Goal: Transaction & Acquisition: Purchase product/service

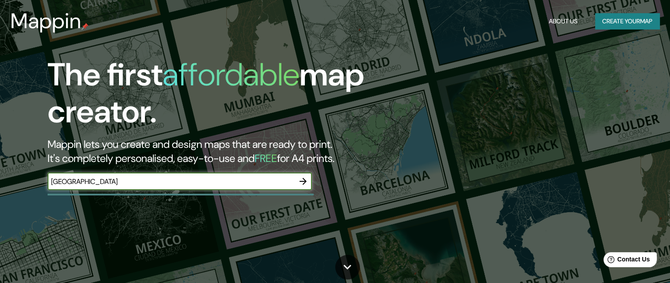
type input "[GEOGRAPHIC_DATA]"
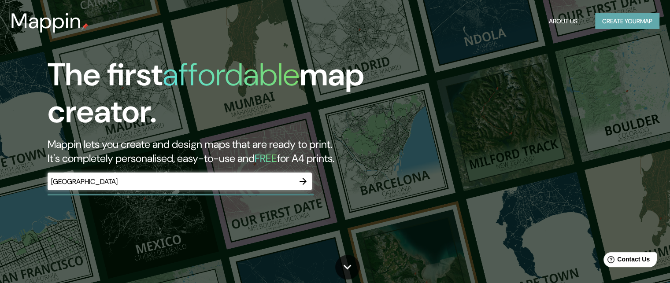
click at [614, 19] on button "Create your map" at bounding box center [627, 21] width 64 height 16
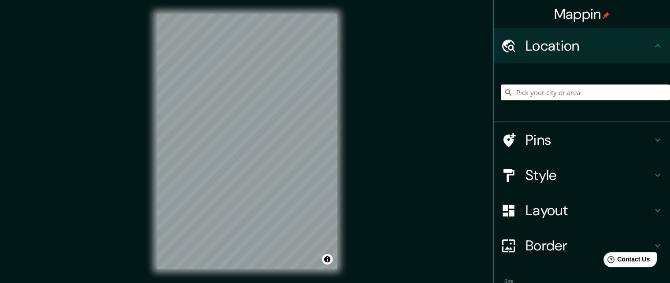
click at [554, 91] on input "Pick your city or area" at bounding box center [585, 93] width 169 height 16
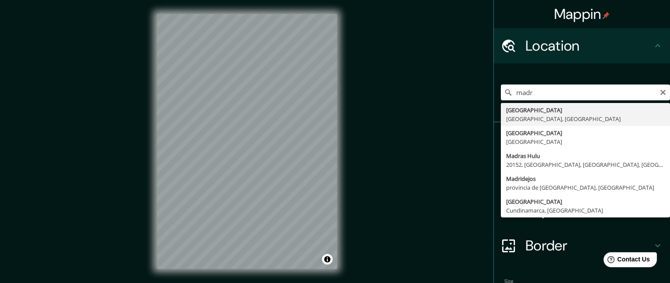
type input "[GEOGRAPHIC_DATA], [GEOGRAPHIC_DATA], [GEOGRAPHIC_DATA]"
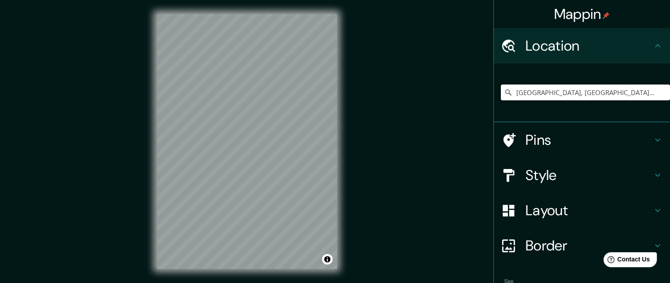
scroll to position [53, 0]
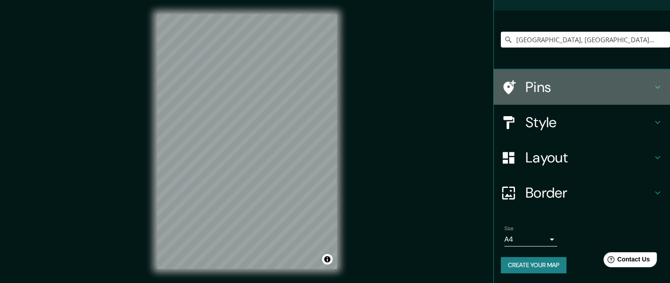
click at [560, 88] on h4 "Pins" at bounding box center [588, 87] width 127 height 18
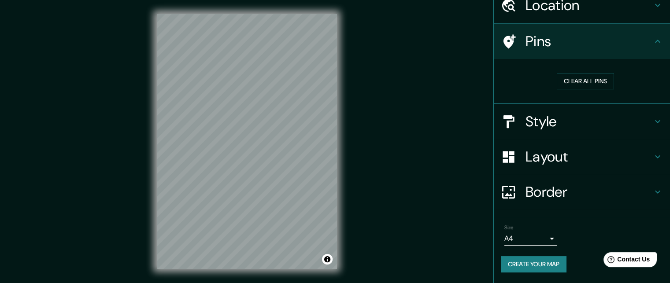
scroll to position [40, 0]
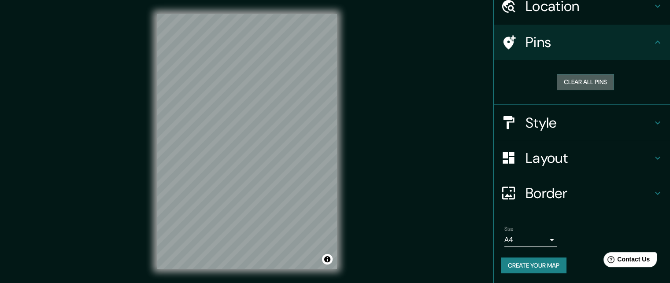
click at [568, 81] on button "Clear all pins" at bounding box center [584, 82] width 57 height 16
click at [504, 38] on icon at bounding box center [508, 42] width 15 height 15
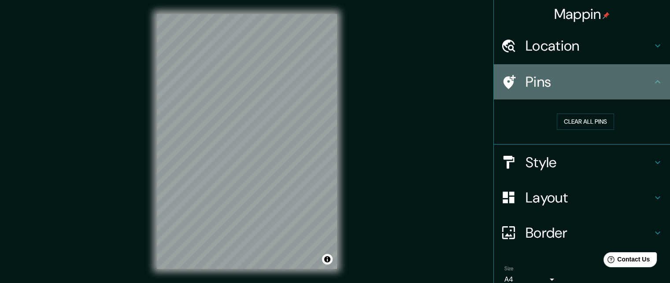
click at [531, 84] on h4 "Pins" at bounding box center [588, 82] width 127 height 18
click at [650, 75] on div "Pins" at bounding box center [582, 81] width 176 height 35
click at [652, 81] on icon at bounding box center [657, 82] width 11 height 11
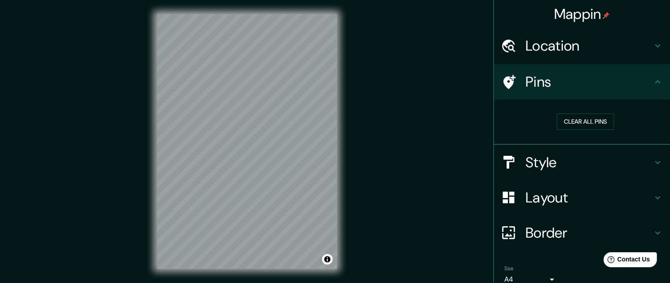
click at [463, 88] on div "Mappin Location [GEOGRAPHIC_DATA], [GEOGRAPHIC_DATA], [GEOGRAPHIC_DATA] Pins Cl…" at bounding box center [335, 148] width 670 height 297
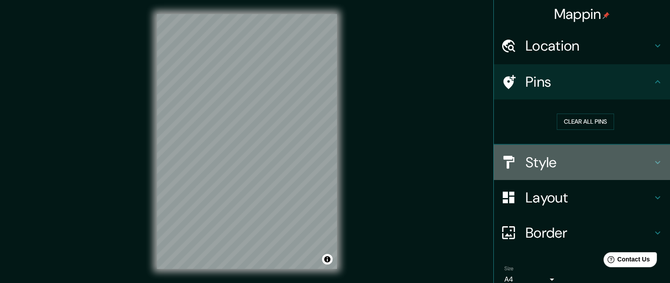
click at [537, 165] on h4 "Style" at bounding box center [588, 163] width 127 height 18
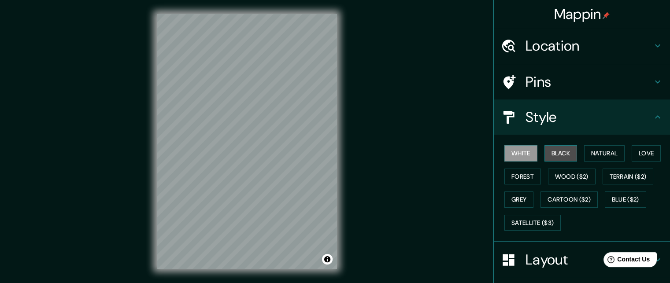
click at [551, 156] on button "Black" at bounding box center [560, 153] width 33 height 16
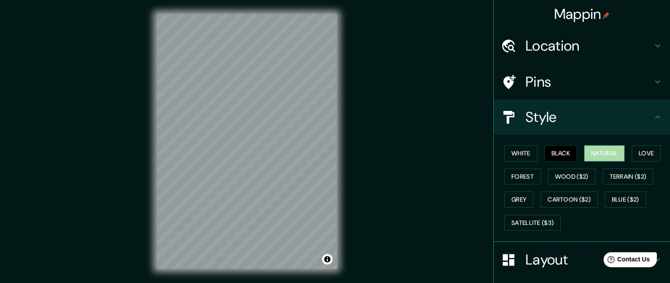
click at [597, 150] on button "Natural" at bounding box center [604, 153] width 41 height 16
click at [643, 150] on button "Love" at bounding box center [645, 153] width 29 height 16
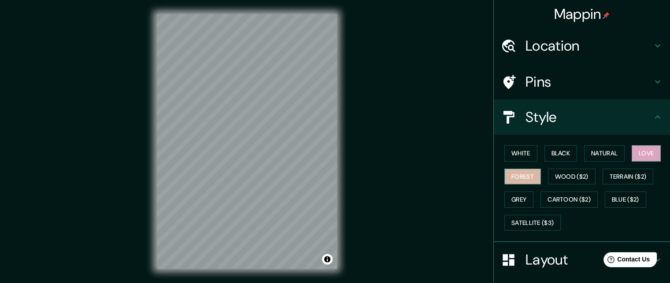
click at [518, 178] on button "Forest" at bounding box center [522, 177] width 37 height 16
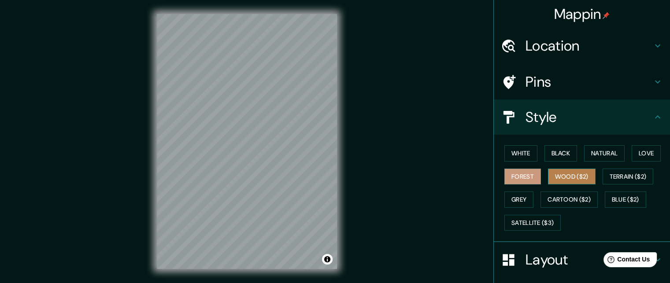
click at [556, 180] on button "Wood ($2)" at bounding box center [572, 177] width 48 height 16
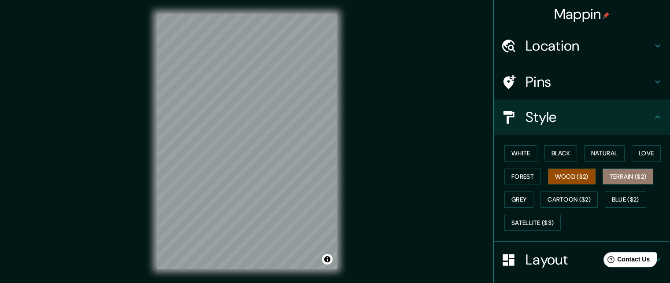
click at [616, 170] on button "Terrain ($2)" at bounding box center [627, 177] width 51 height 16
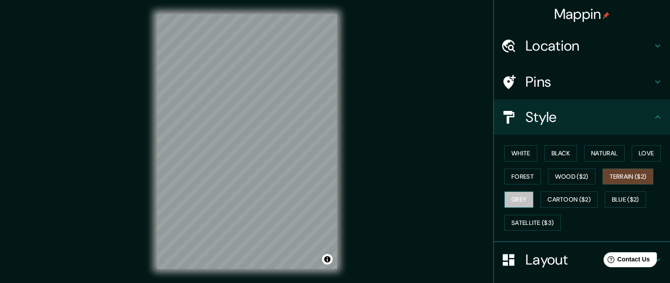
click at [516, 198] on button "Grey" at bounding box center [518, 200] width 29 height 16
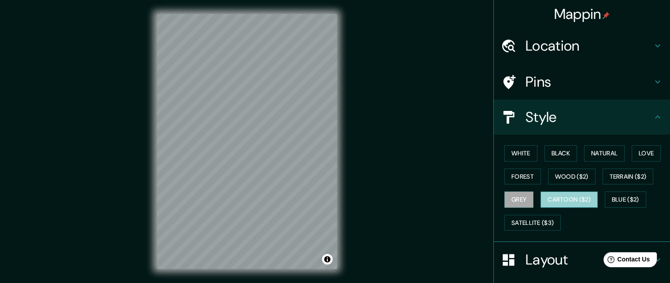
click at [564, 202] on button "Cartoon ($2)" at bounding box center [568, 200] width 57 height 16
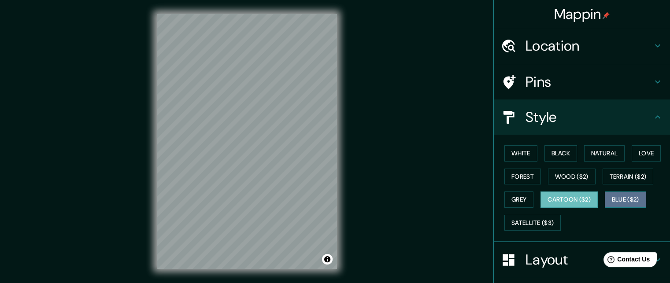
click at [618, 199] on button "Blue ($2)" at bounding box center [624, 200] width 41 height 16
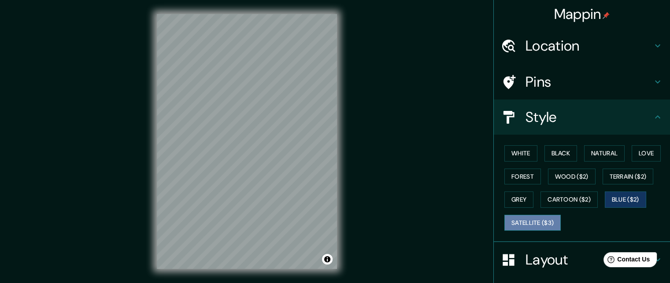
click at [526, 224] on button "Satellite ($3)" at bounding box center [532, 223] width 56 height 16
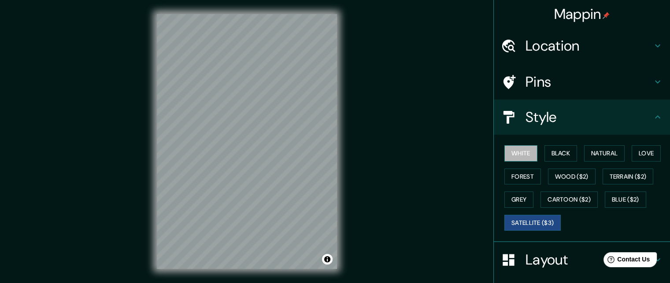
click at [517, 150] on button "White" at bounding box center [520, 153] width 33 height 16
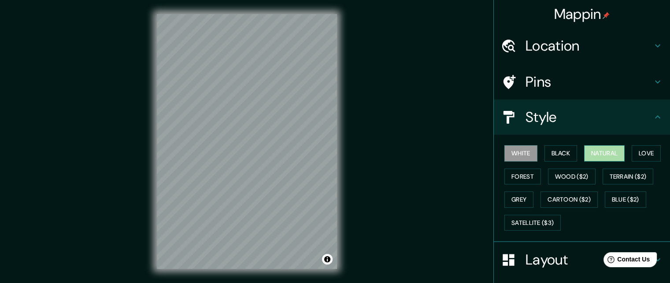
click at [590, 152] on button "Natural" at bounding box center [604, 153] width 41 height 16
click at [547, 154] on button "Black" at bounding box center [560, 153] width 33 height 16
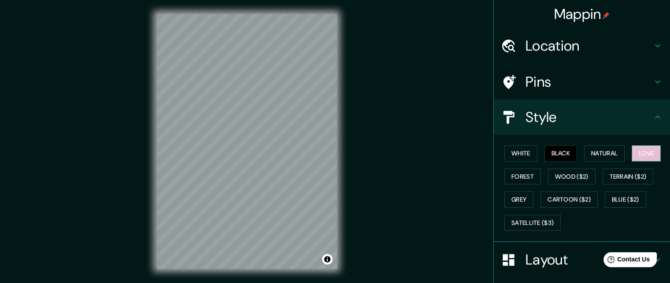
click at [646, 155] on button "Love" at bounding box center [645, 153] width 29 height 16
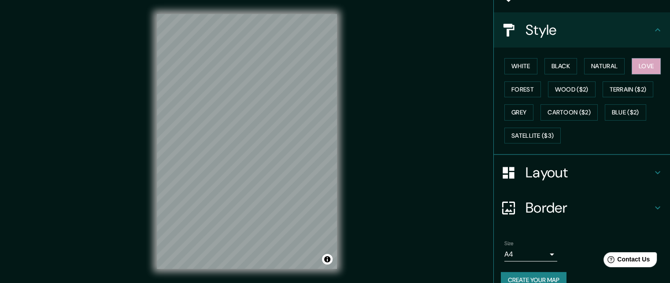
scroll to position [98, 0]
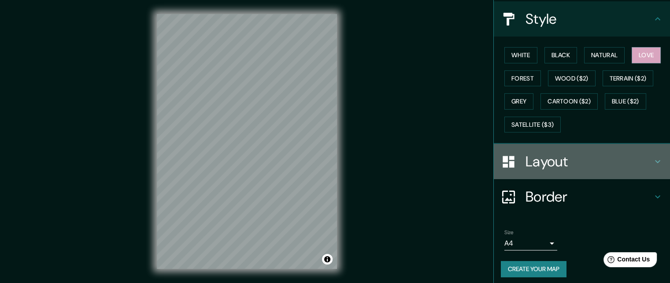
click at [594, 153] on h4 "Layout" at bounding box center [588, 162] width 127 height 18
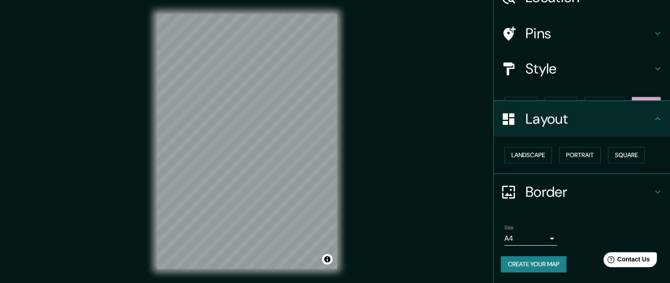
scroll to position [33, 0]
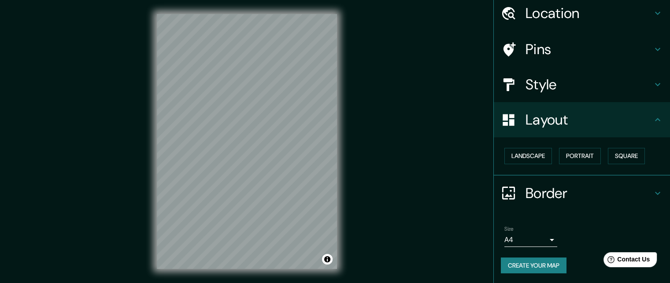
click at [581, 193] on h4 "Border" at bounding box center [588, 193] width 127 height 18
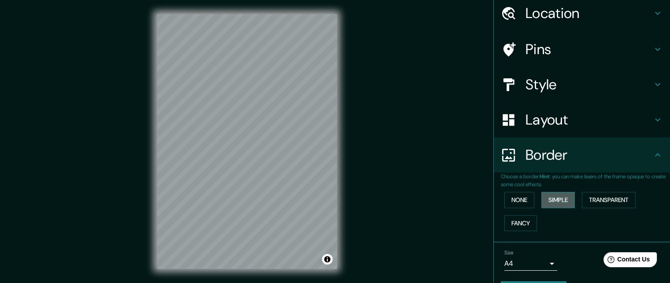
click at [558, 204] on button "Simple" at bounding box center [557, 200] width 33 height 16
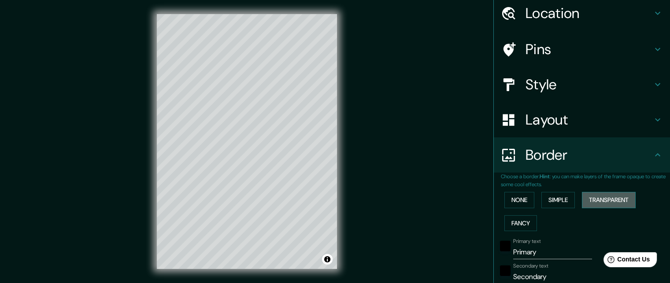
click at [594, 197] on button "Transparent" at bounding box center [609, 200] width 54 height 16
click at [523, 220] on button "Fancy" at bounding box center [520, 223] width 33 height 16
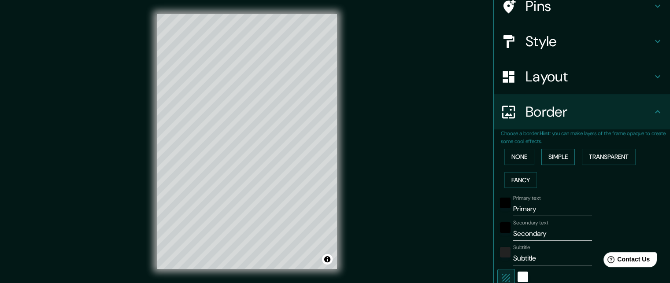
scroll to position [75, 0]
click at [508, 156] on button "None" at bounding box center [519, 157] width 30 height 16
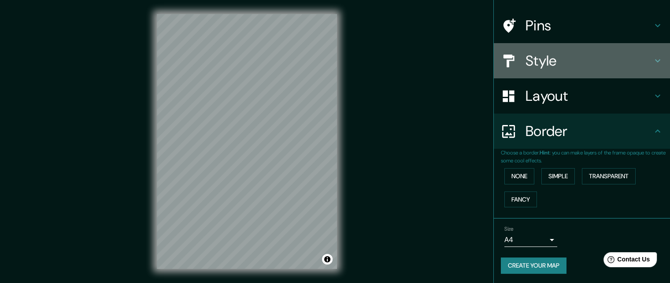
click at [543, 66] on h4 "Style" at bounding box center [588, 61] width 127 height 18
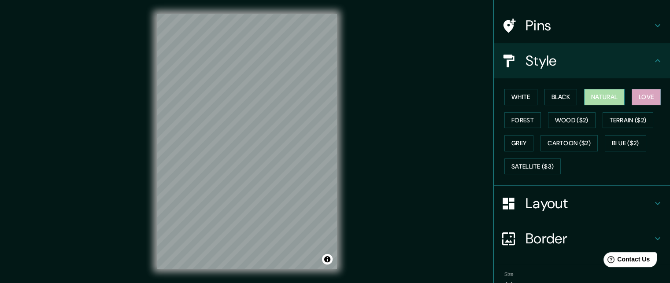
click at [592, 96] on button "Natural" at bounding box center [604, 97] width 41 height 16
click at [354, 159] on div "Mappin Location [GEOGRAPHIC_DATA], [GEOGRAPHIC_DATA], [GEOGRAPHIC_DATA] Pins St…" at bounding box center [335, 148] width 670 height 297
click at [512, 96] on button "White" at bounding box center [520, 97] width 33 height 16
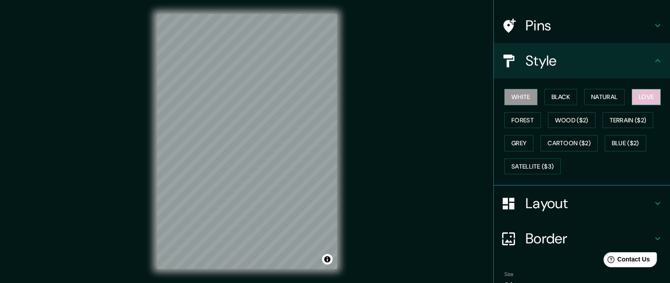
click at [638, 96] on button "Love" at bounding box center [645, 97] width 29 height 16
